Goal: Task Accomplishment & Management: Use online tool/utility

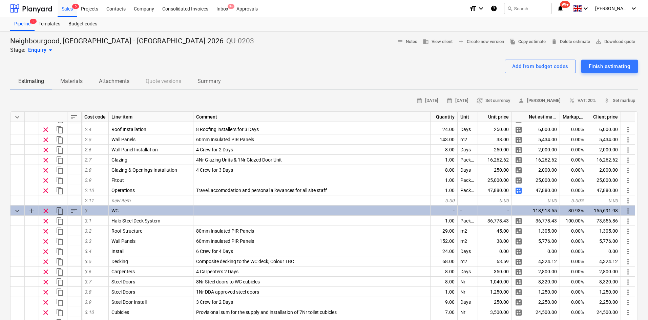
scroll to position [373, 0]
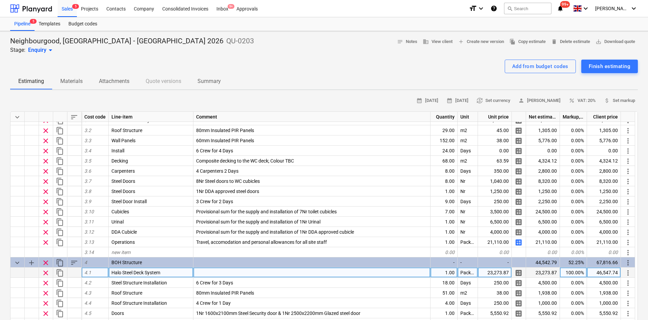
click at [502, 272] on div "23,273.87" at bounding box center [495, 273] width 34 height 10
click at [489, 271] on input "£23,508.77" at bounding box center [495, 273] width 34 height 10
type input "23,508.77"
type textarea "x"
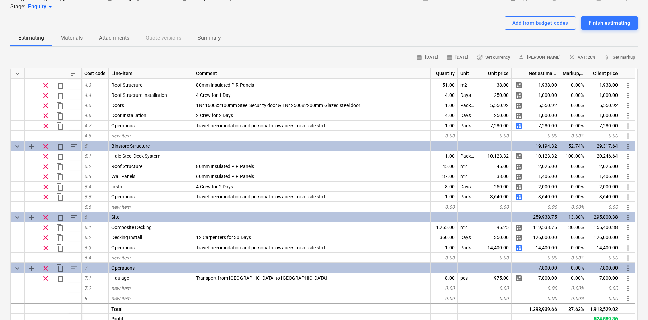
scroll to position [102, 0]
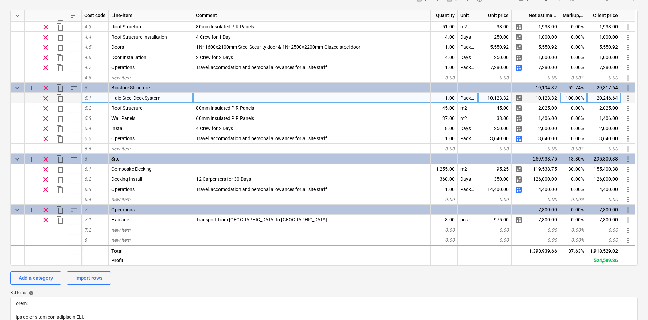
click at [503, 94] on div "10,123.32" at bounding box center [495, 98] width 34 height 10
click at [489, 99] on input "£10,231.32" at bounding box center [495, 98] width 34 height 10
type input "10,231.32"
type textarea "x"
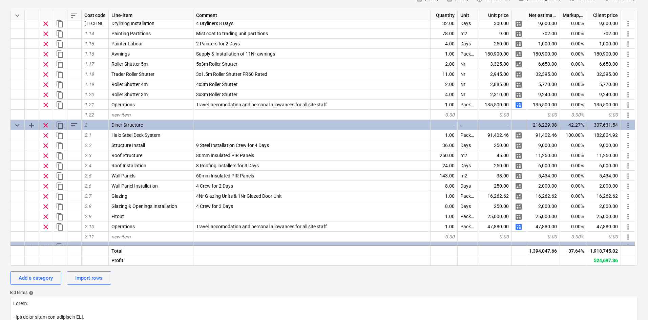
scroll to position [131, 0]
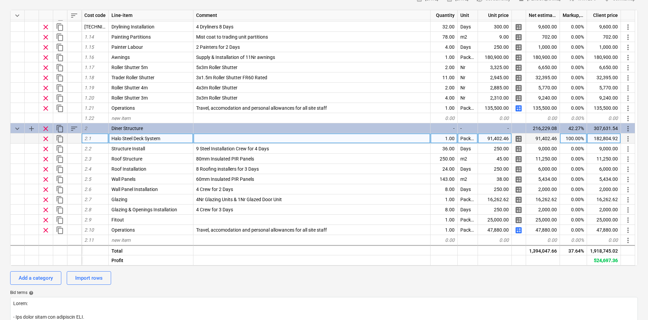
click at [494, 139] on div "91,402.46" at bounding box center [495, 139] width 34 height 10
paste input "£92,290.7"
click at [487, 141] on input "£92,290.76" at bounding box center [495, 139] width 34 height 10
click at [489, 139] on input "£92,290.76" at bounding box center [495, 139] width 34 height 10
type input "92,290.76"
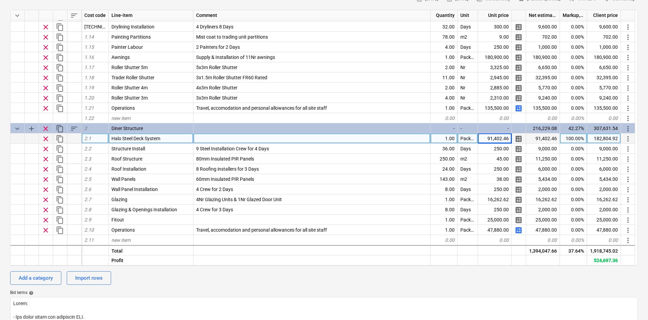
type textarea "x"
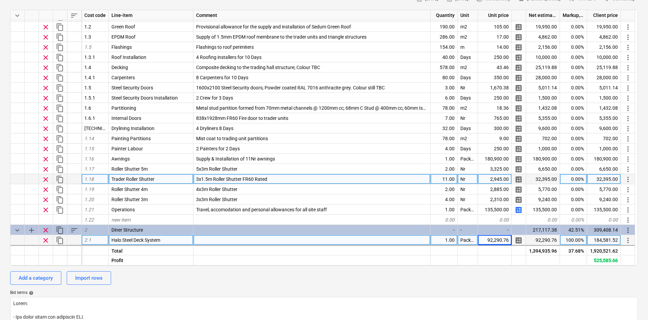
scroll to position [0, 0]
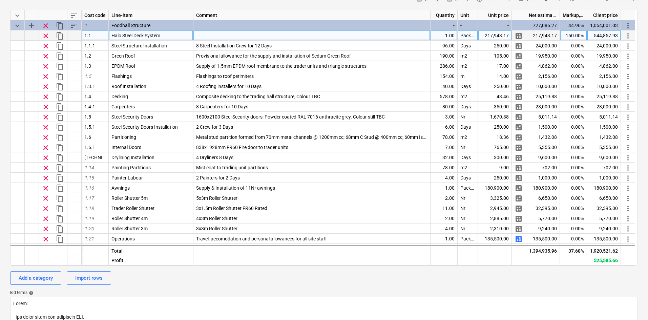
click at [487, 37] on div "217,943.17" at bounding box center [495, 36] width 34 height 10
click at [485, 39] on input "£220,368.67" at bounding box center [495, 36] width 34 height 10
type input "220,368.67"
type textarea "x"
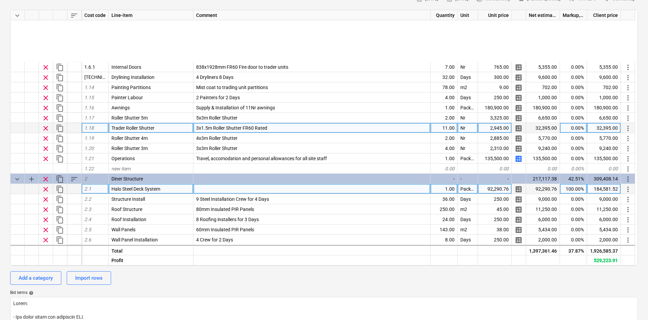
scroll to position [169, 0]
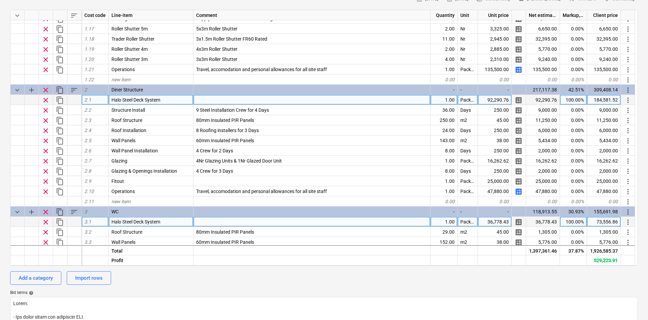
click at [485, 226] on div "36,778.43" at bounding box center [495, 222] width 34 height 10
click at [487, 220] on input "£37,194.23" at bounding box center [495, 222] width 34 height 10
type input "37,194.23"
type textarea "x"
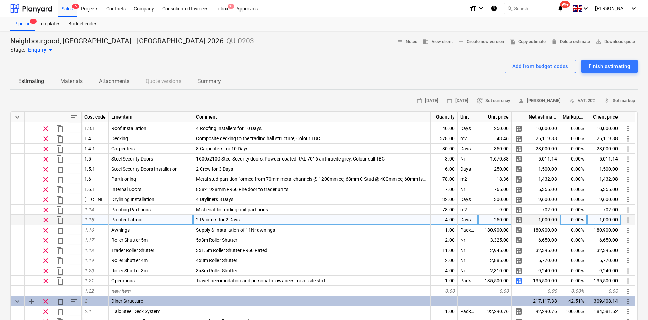
scroll to position [68, 0]
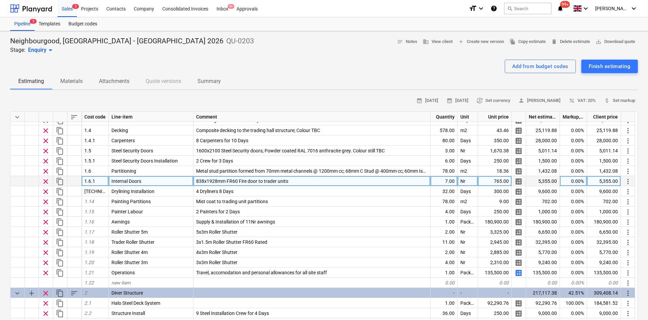
click at [369, 182] on div "838x1928mm FR60 Fire door to trader units" at bounding box center [312, 181] width 237 height 10
click at [369, 182] on input "838x1928mm FR60 Fire door to trader units" at bounding box center [312, 181] width 237 height 10
click at [439, 179] on div "7.00" at bounding box center [444, 181] width 27 height 10
type input "8"
click at [500, 181] on div "765.00" at bounding box center [495, 181] width 34 height 10
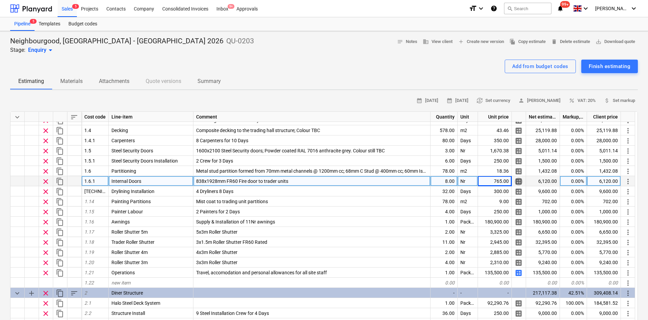
click at [520, 179] on span "calculate" at bounding box center [519, 182] width 8 height 8
type textarea "x"
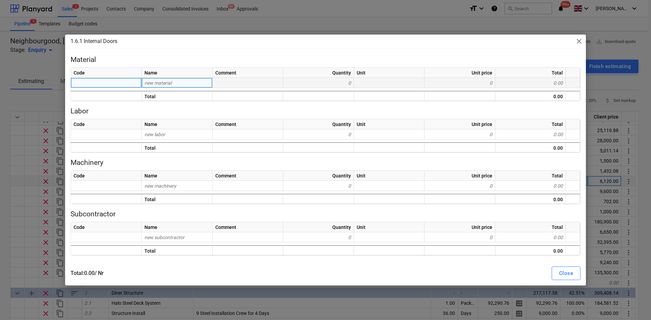
click at [176, 85] on div "new material" at bounding box center [177, 83] width 71 height 10
type input "FR"
type input "6"
type input "FR60 D"
type input "FR60 DOORSET"
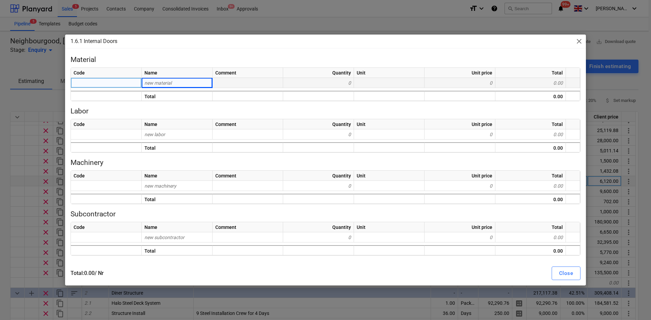
type textarea "x"
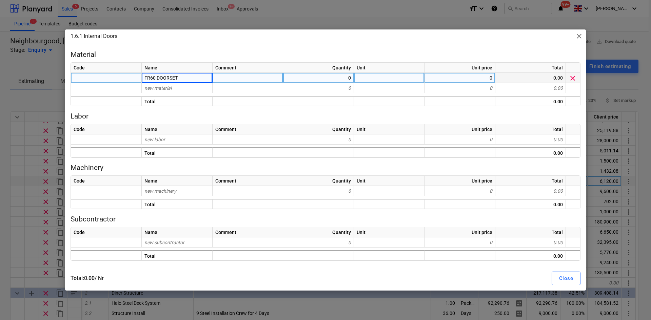
click at [307, 76] on div "0" at bounding box center [318, 78] width 71 height 10
type input "1"
type textarea "x"
type input "NR"
type textarea "x"
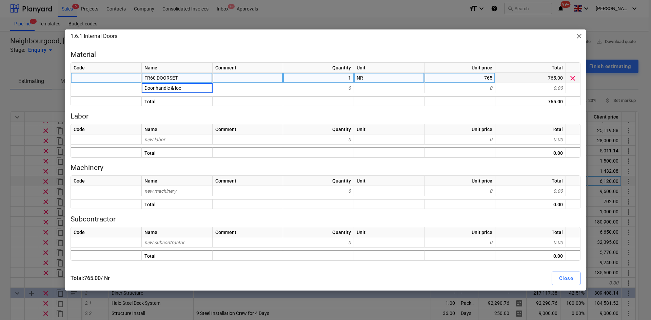
type input "Door handle & lock"
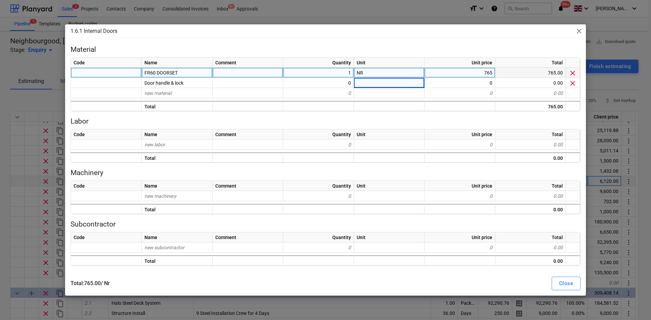
type textarea "x"
type input "45"
type textarea "x"
type input "nr"
type textarea "x"
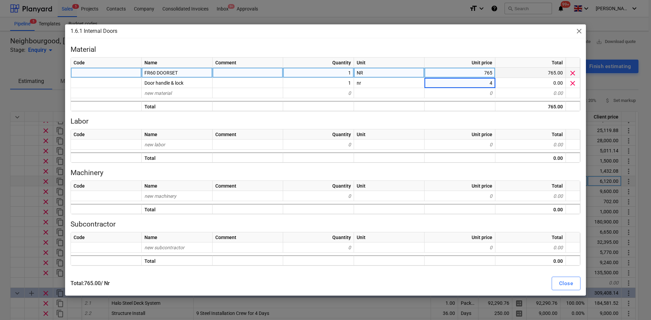
type input "45"
click at [557, 277] on button "Close" at bounding box center [565, 284] width 29 height 14
type textarea "x"
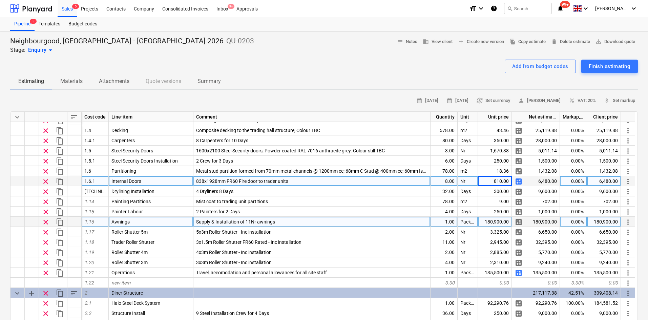
click at [242, 219] on span "Supply & Installation of 11Nr awnings" at bounding box center [235, 221] width 79 height 5
click at [295, 221] on input "Supply & Installation of 11Nr awnings" at bounding box center [312, 222] width 237 height 10
click at [195, 223] on input "Supply & Installation of 11Nr awnings" at bounding box center [312, 222] width 237 height 10
click at [478, 222] on div "Package" at bounding box center [468, 222] width 20 height 10
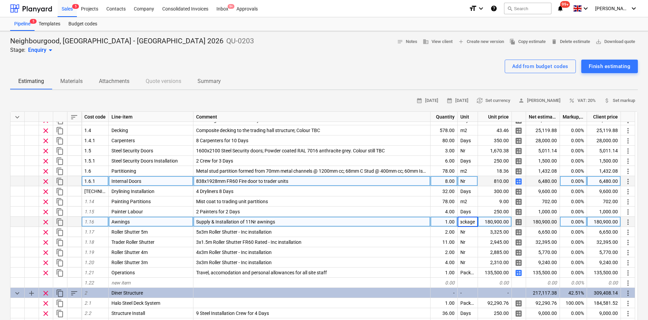
click at [488, 223] on div "180,900.00" at bounding box center [495, 222] width 34 height 10
type input "0"
type textarea "x"
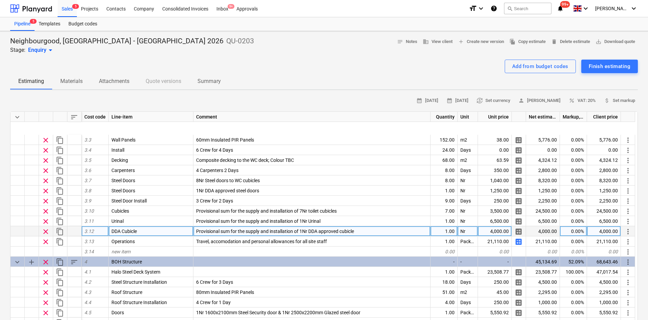
scroll to position [373, 0]
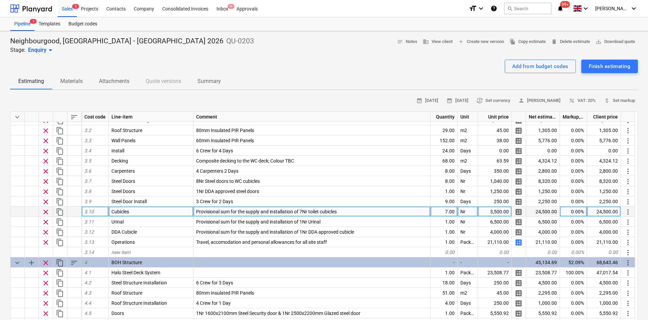
click at [496, 212] on div "3,500.00" at bounding box center [495, 212] width 34 height 10
type input "6100"
type textarea "x"
type input "6600"
type textarea "x"
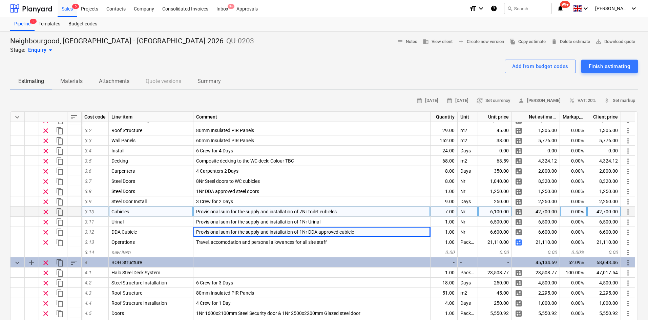
click at [298, 57] on div at bounding box center [324, 56] width 628 height 5
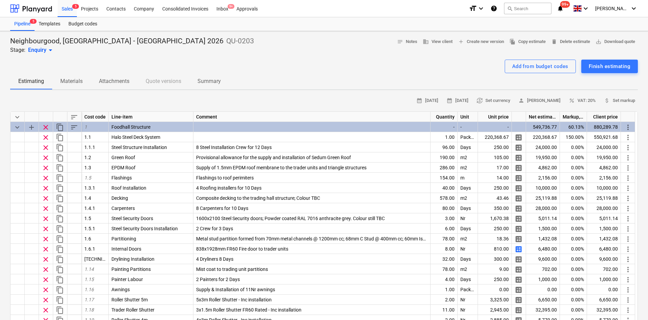
scroll to position [136, 0]
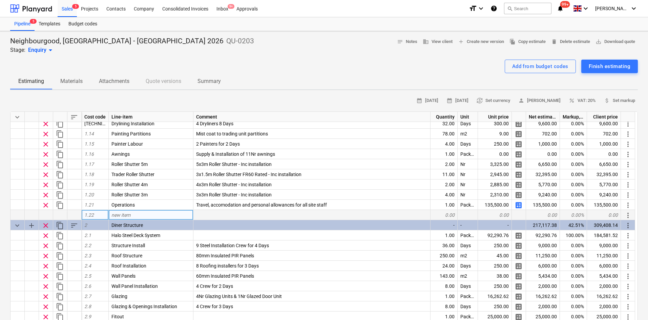
click at [132, 218] on div "new item" at bounding box center [151, 215] width 85 height 10
type input "G"
type input "Rainwater goods"
type textarea "x"
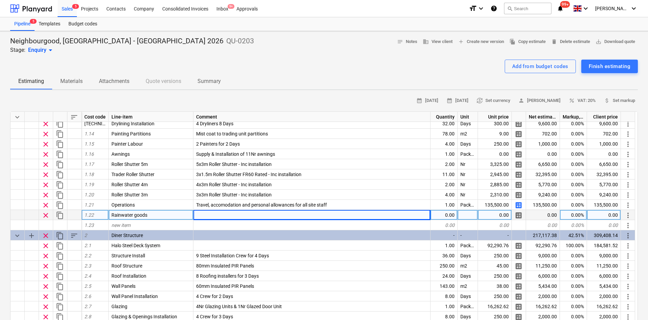
click at [447, 218] on div "0.00" at bounding box center [444, 215] width 27 height 10
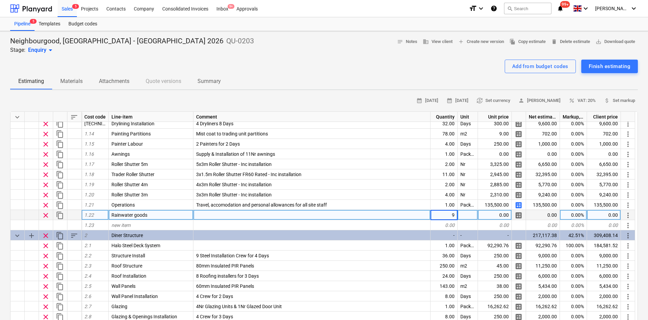
type input "91"
type textarea "x"
type input "50"
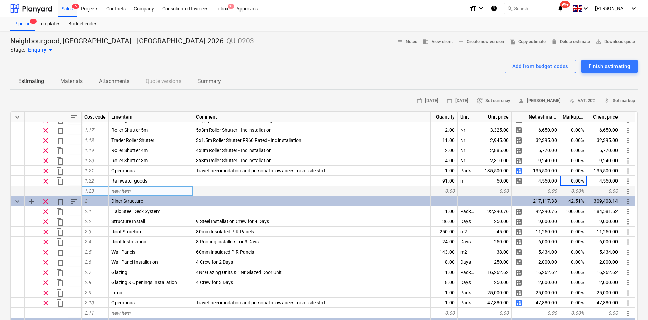
scroll to position [169, 0]
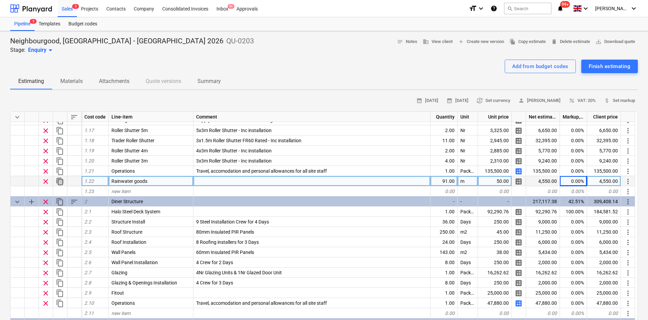
click at [60, 184] on span "content_copy" at bounding box center [60, 182] width 8 height 8
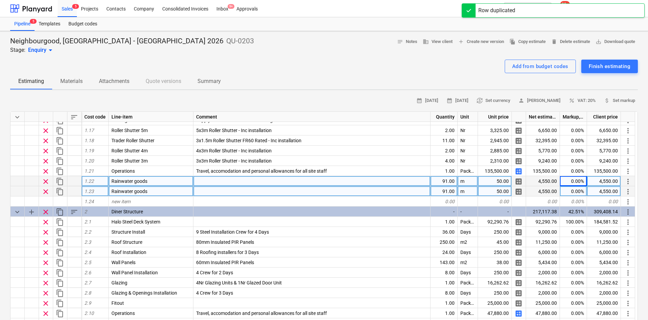
click at [629, 193] on span "more_vert" at bounding box center [628, 192] width 8 height 8
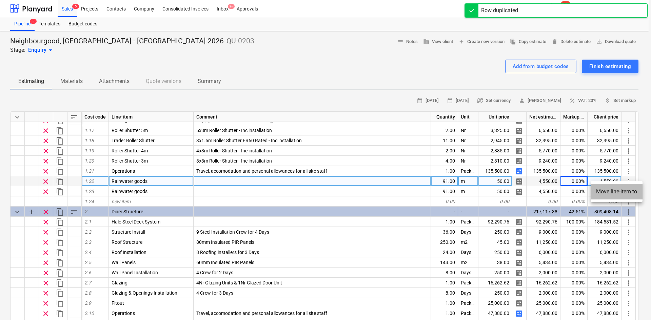
click at [603, 192] on li "Move line-item to" at bounding box center [616, 192] width 52 height 16
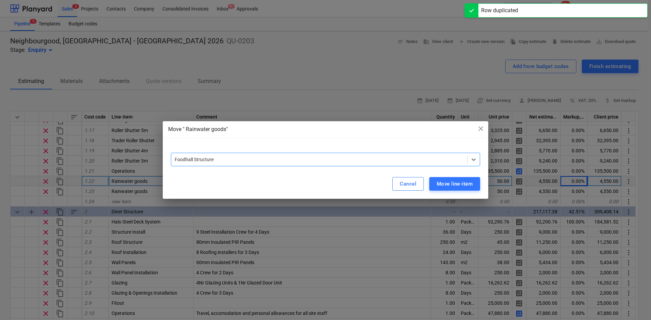
click at [272, 162] on div at bounding box center [319, 159] width 289 height 7
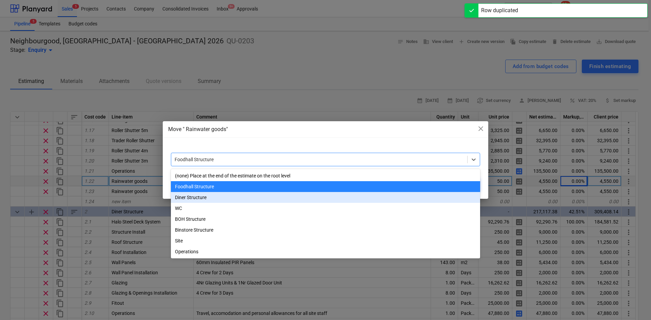
click at [200, 197] on div "Diner Structure" at bounding box center [325, 197] width 309 height 11
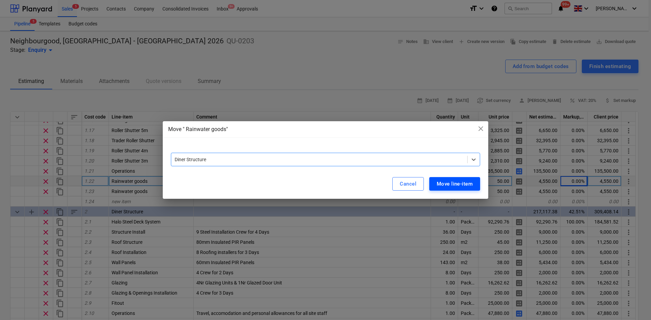
click at [437, 186] on div "Move line-item" at bounding box center [455, 184] width 36 height 9
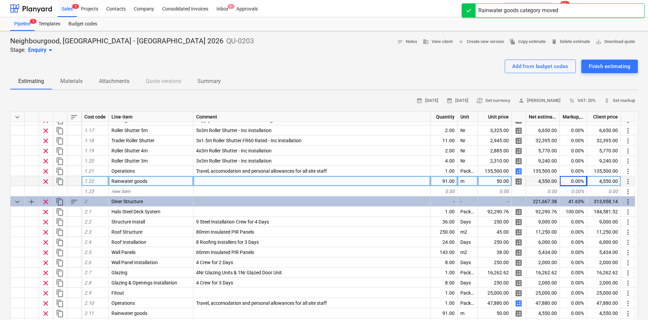
click at [61, 182] on span "content_copy" at bounding box center [60, 182] width 8 height 8
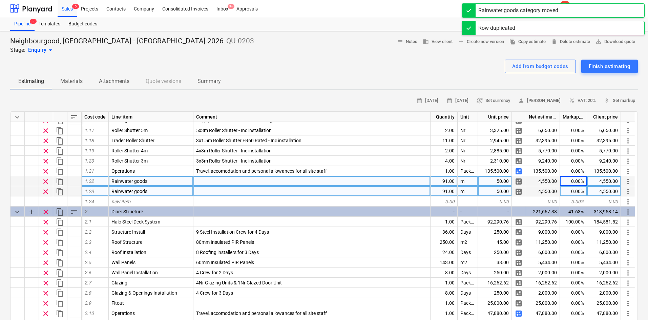
click at [629, 192] on span "more_vert" at bounding box center [628, 192] width 8 height 8
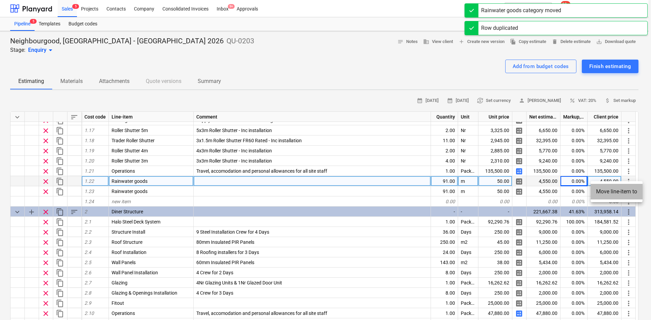
click at [610, 190] on li "Move line-item to" at bounding box center [616, 192] width 52 height 16
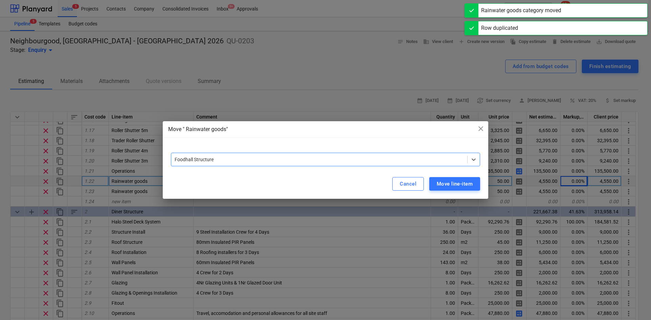
click at [229, 163] on div "Foodhall Structure" at bounding box center [319, 159] width 296 height 9
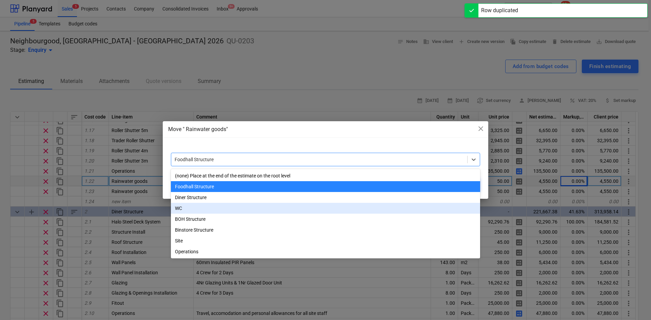
click at [196, 212] on div "WC" at bounding box center [325, 208] width 309 height 11
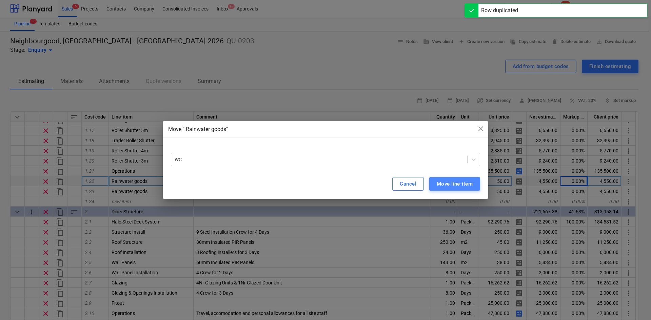
click at [447, 180] on div "Move line-item" at bounding box center [455, 184] width 36 height 9
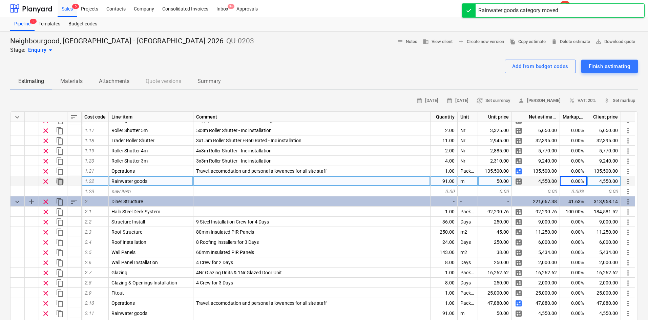
click at [61, 181] on span "content_copy" at bounding box center [60, 182] width 8 height 8
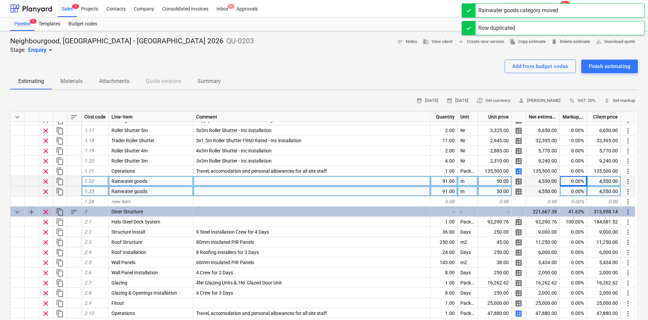
click at [628, 192] on span "more_vert" at bounding box center [628, 192] width 8 height 8
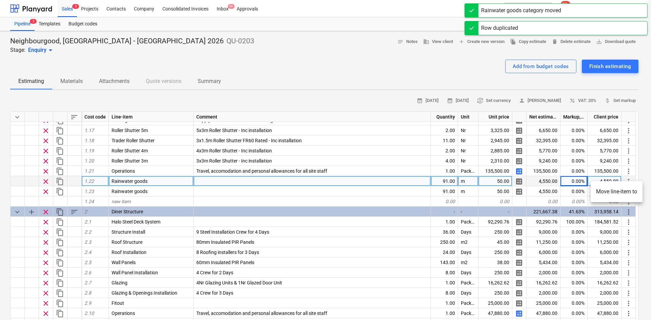
click at [620, 192] on li "Move line-item to" at bounding box center [616, 192] width 52 height 16
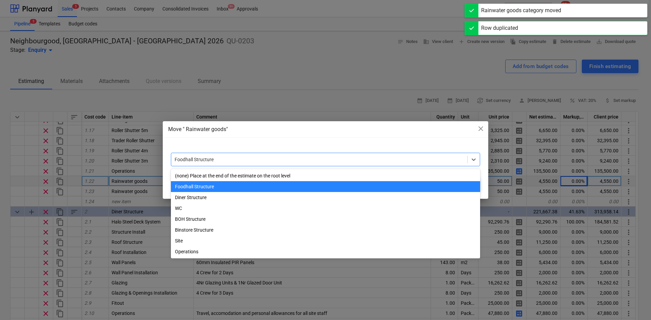
click at [299, 165] on div "Foodhall Structure" at bounding box center [325, 160] width 309 height 14
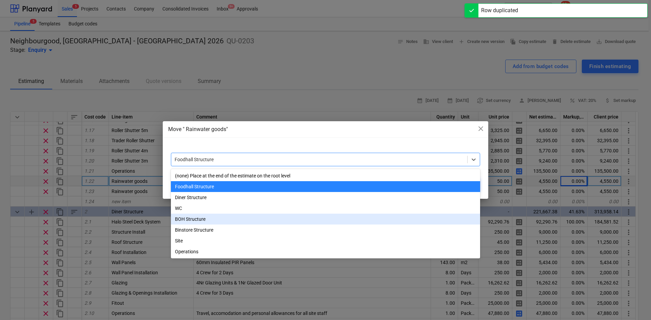
click at [204, 224] on div "BOH Structure" at bounding box center [325, 219] width 309 height 11
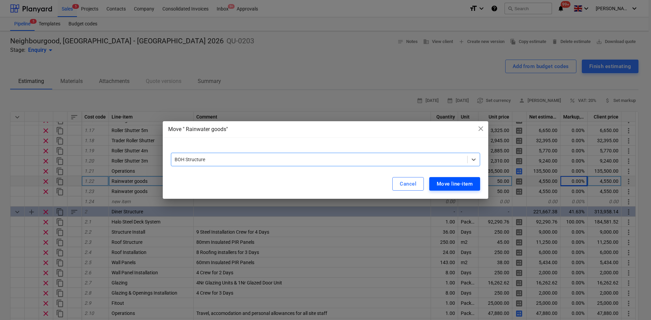
click at [442, 184] on div "Move line-item" at bounding box center [455, 184] width 36 height 9
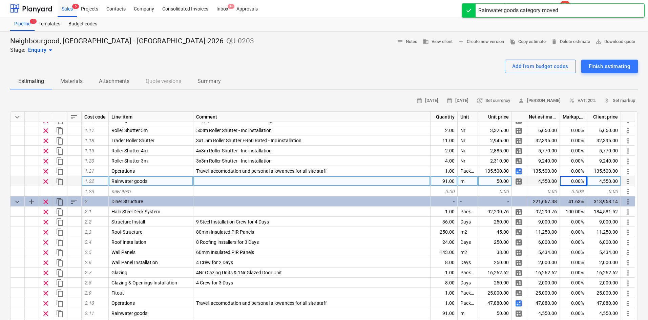
click at [628, 180] on span "more_vert" at bounding box center [628, 182] width 8 height 8
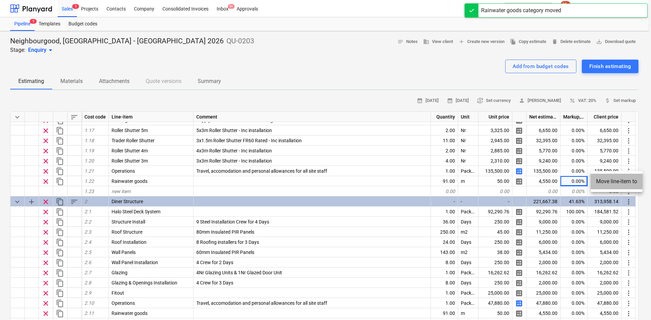
click at [606, 182] on li "Move line-item to" at bounding box center [616, 182] width 52 height 16
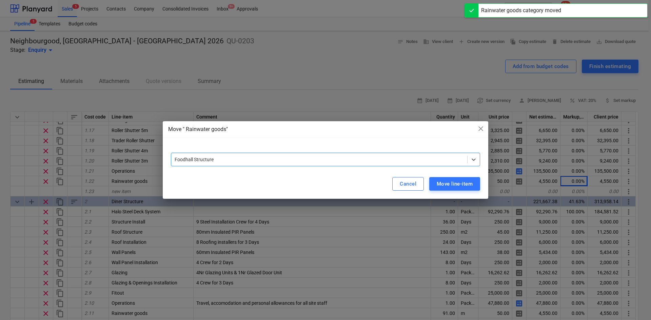
click at [286, 161] on div at bounding box center [319, 159] width 289 height 7
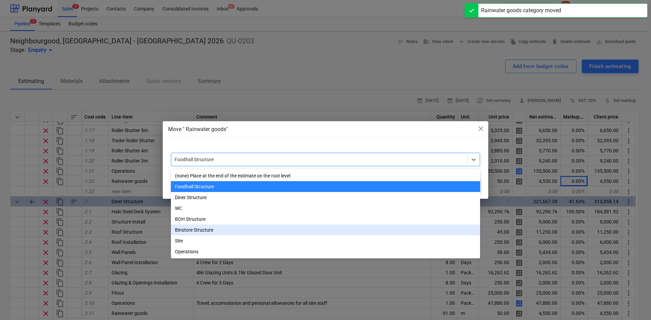
click at [192, 233] on div "Binstore Structure" at bounding box center [325, 230] width 309 height 11
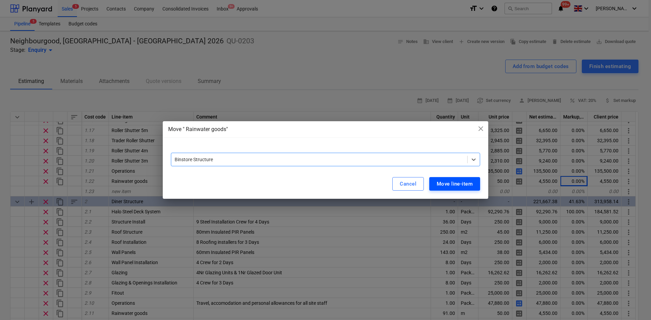
click at [440, 183] on div "Move line-item" at bounding box center [455, 184] width 36 height 9
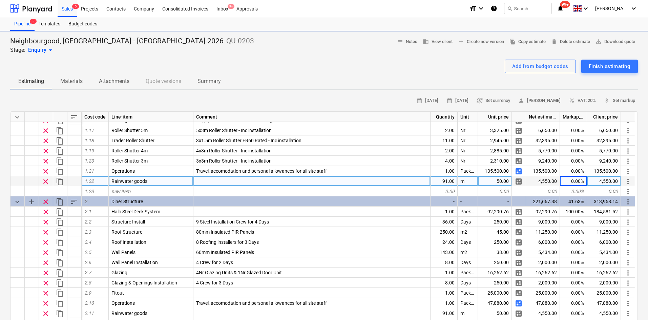
type textarea "x"
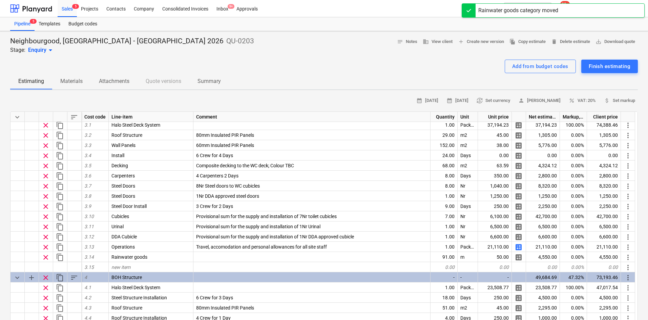
scroll to position [407, 0]
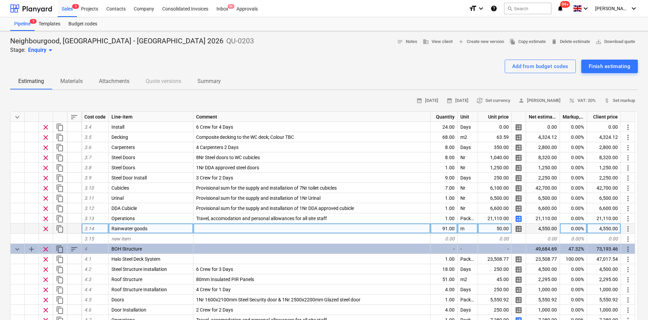
click at [450, 229] on div "91.00" at bounding box center [444, 229] width 27 height 10
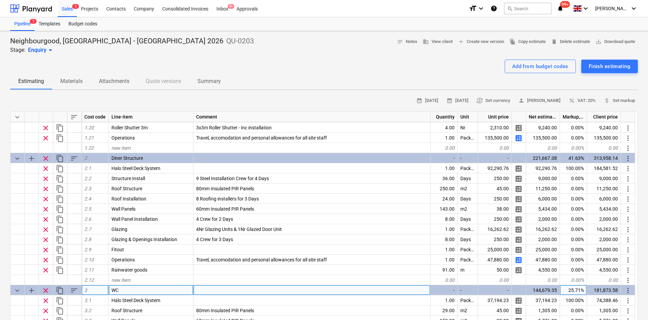
scroll to position [203, 0]
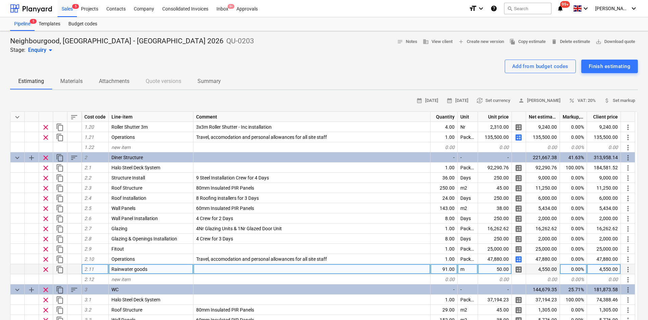
click at [450, 267] on div "91.00" at bounding box center [444, 269] width 27 height 10
type input "25"
type textarea "x"
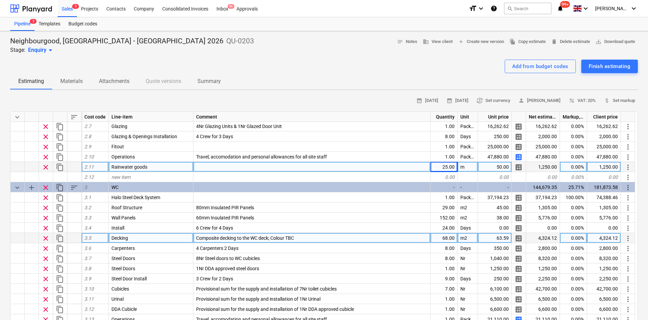
scroll to position [339, 0]
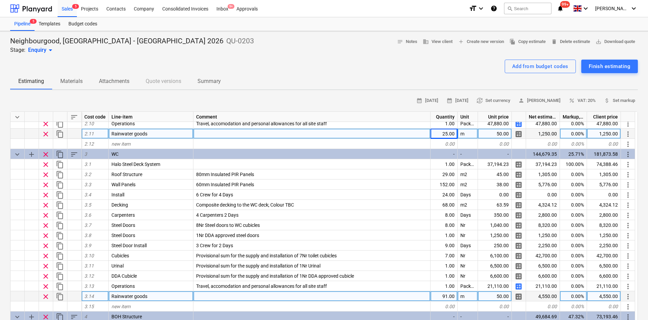
click at [452, 297] on div "91.00" at bounding box center [444, 297] width 27 height 10
type input "45"
type textarea "x"
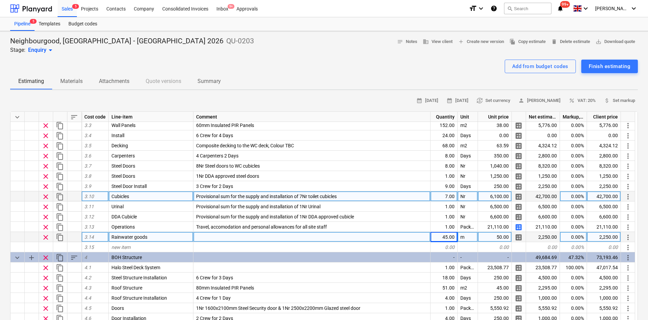
scroll to position [407, 0]
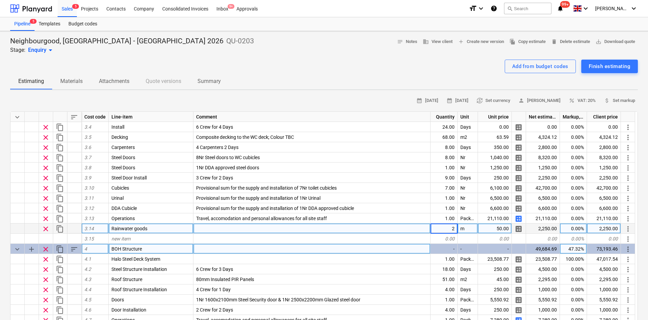
type input "25"
type textarea "x"
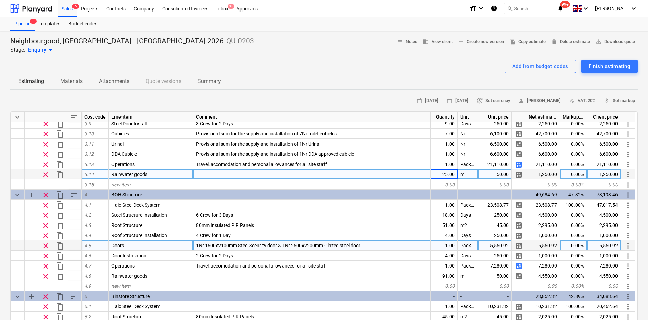
scroll to position [475, 0]
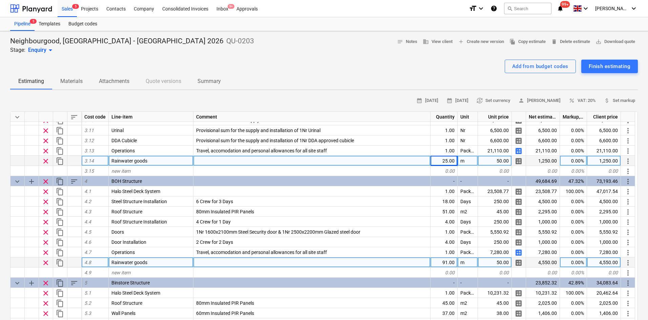
click at [443, 263] on div "91.00" at bounding box center [444, 263] width 27 height 10
type input "16"
type textarea "x"
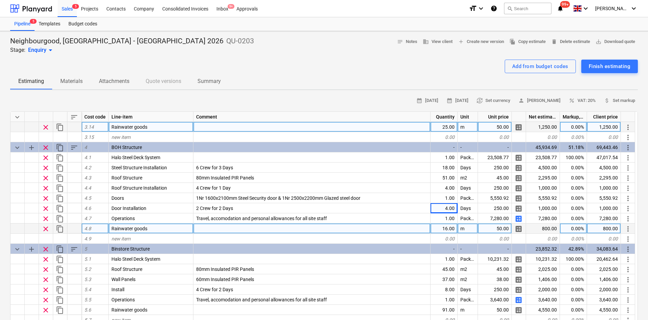
scroll to position [542, 0]
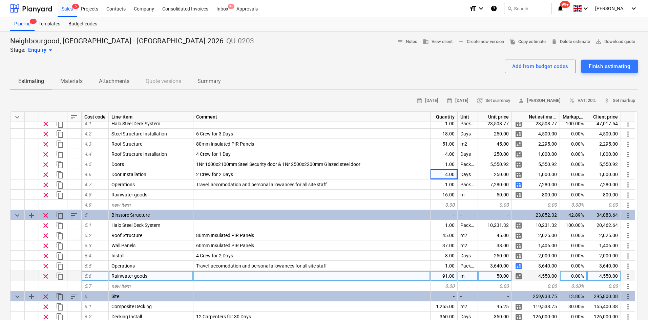
click at [442, 276] on div "91.00" at bounding box center [444, 276] width 27 height 10
type input "10"
type textarea "x"
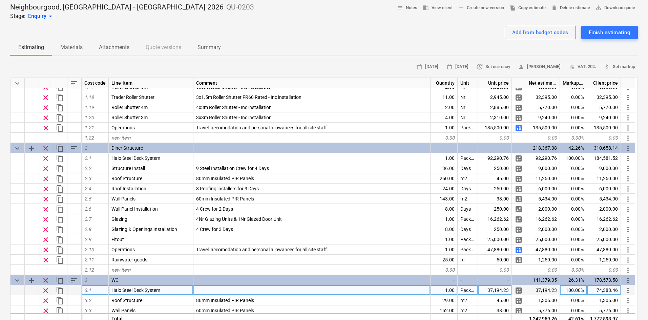
scroll to position [70, 0]
